Goal: Navigation & Orientation: Find specific page/section

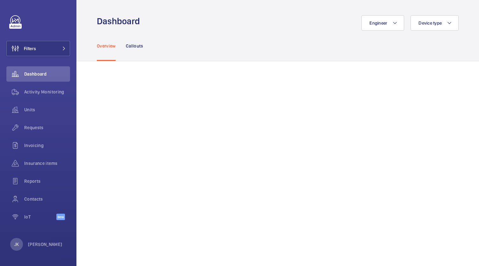
click at [50, 72] on span "Dashboard" at bounding box center [47, 74] width 46 height 6
